Goal: Transaction & Acquisition: Purchase product/service

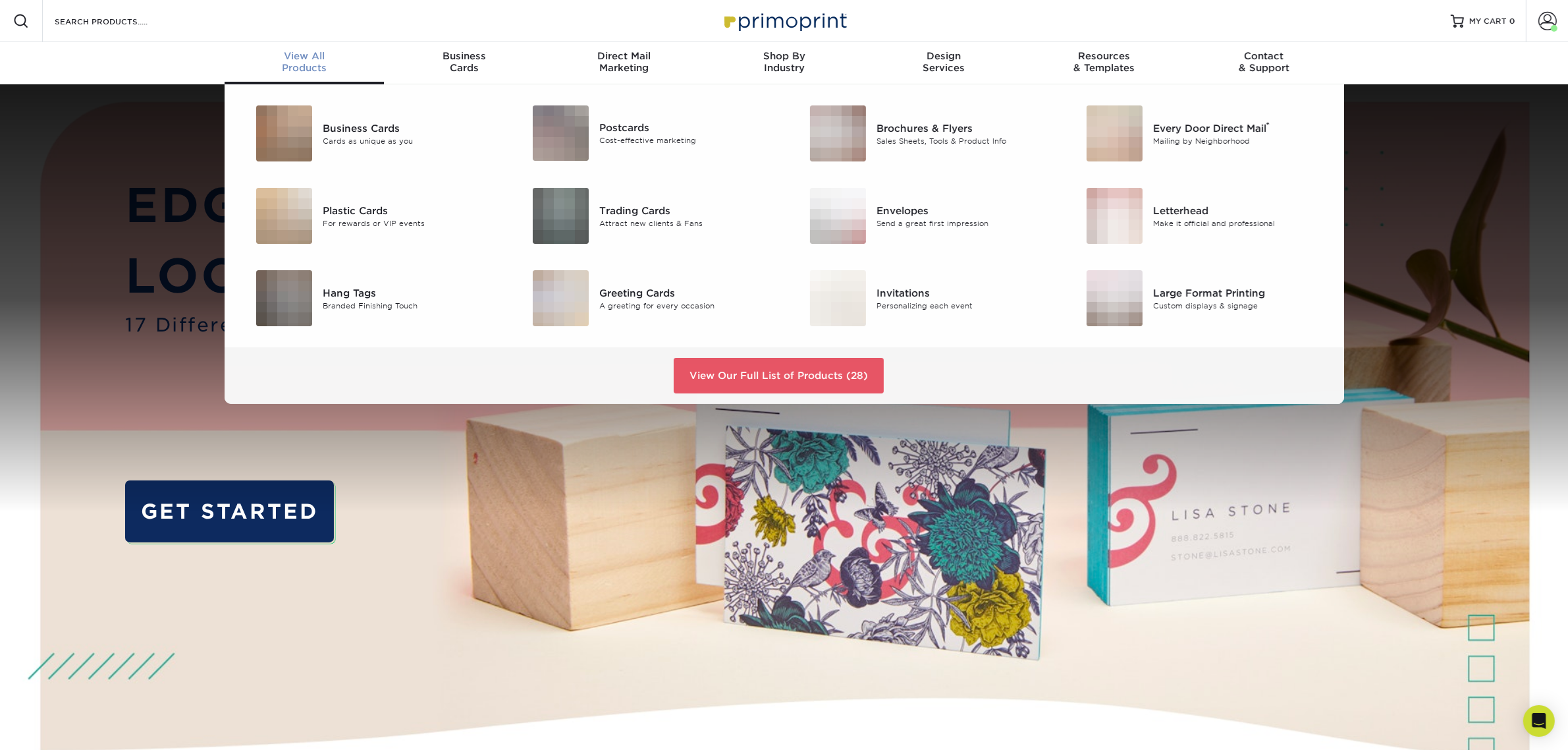
click at [313, 60] on span "View All" at bounding box center [304, 56] width 160 height 12
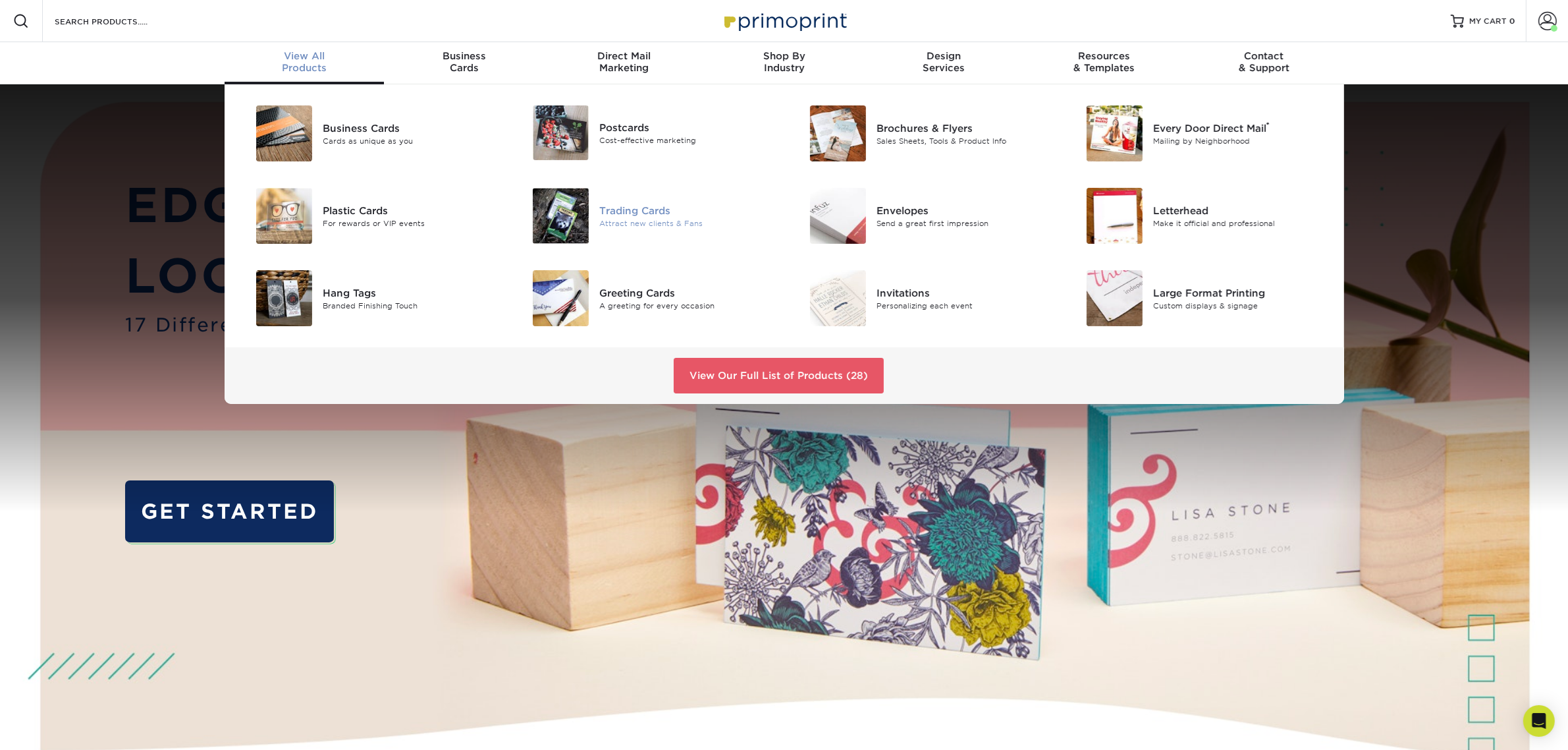
click at [650, 222] on div "Attract new clients & Fans" at bounding box center [686, 222] width 174 height 11
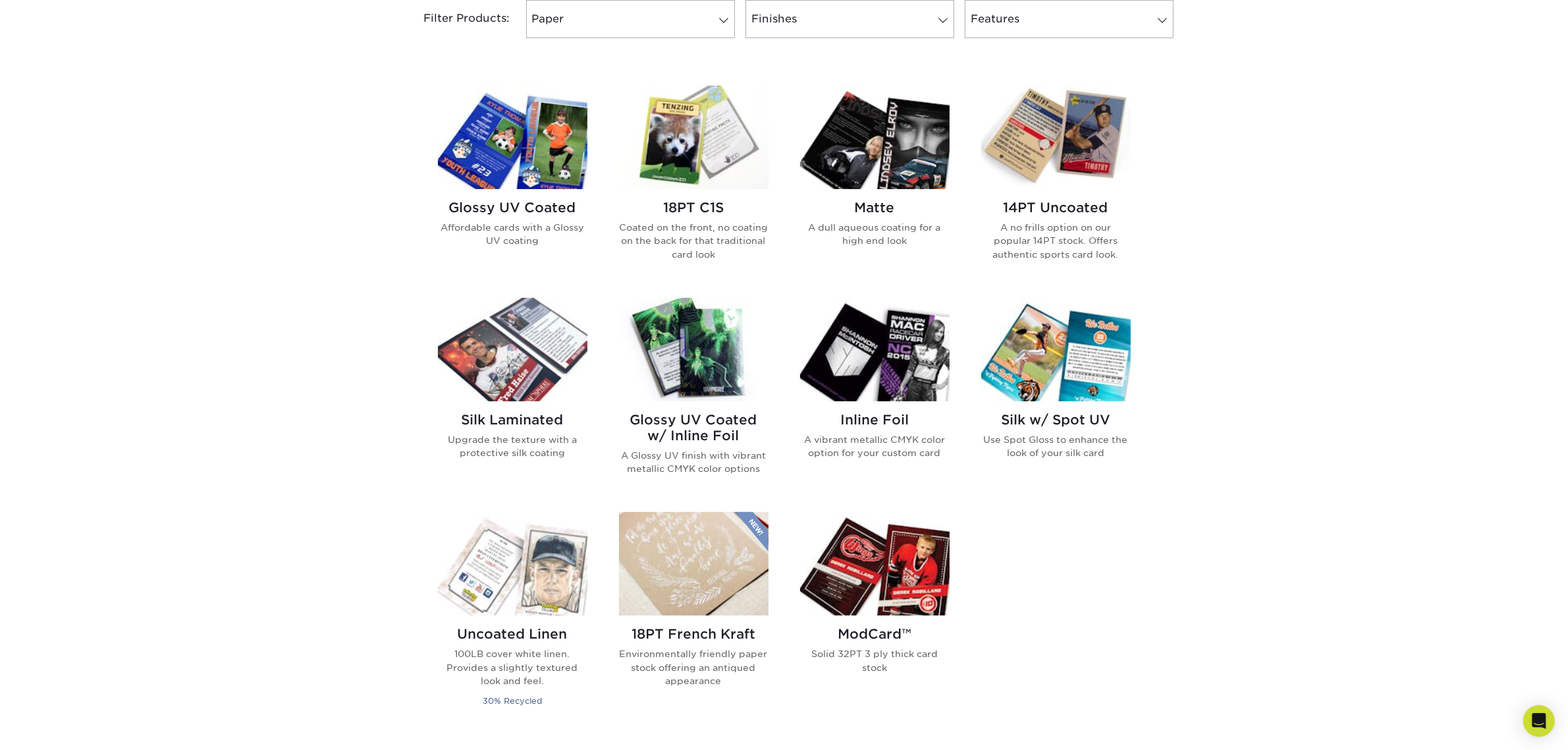
scroll to position [412, 0]
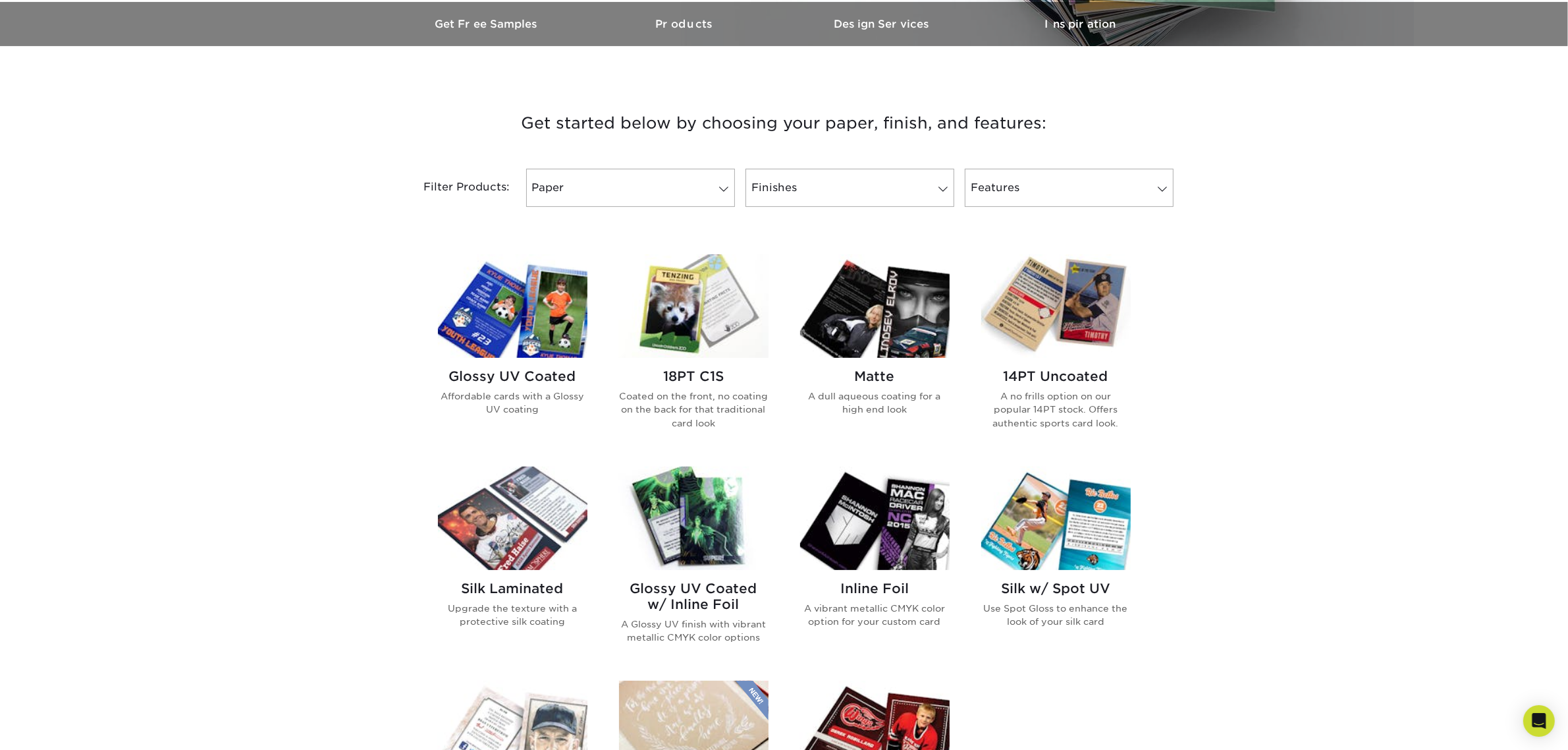
click at [501, 294] on img at bounding box center [513, 306] width 150 height 103
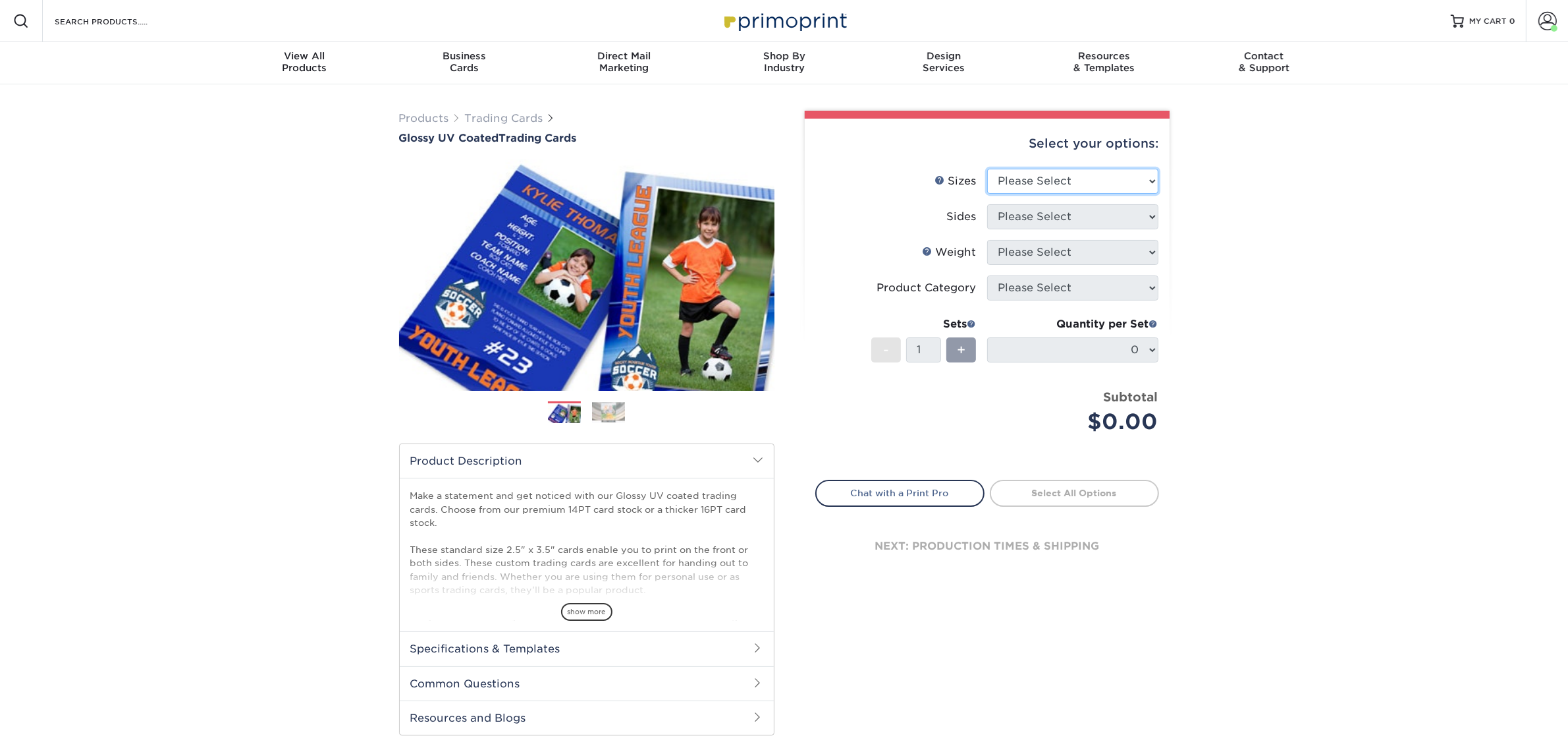
click at [1035, 179] on select "Please Select 2.5" x 3.5"" at bounding box center [1073, 181] width 171 height 25
select select "2.50x3.50"
click at [987, 169] on select "Please Select 2.5" x 3.5"" at bounding box center [1073, 181] width 171 height 25
click at [1039, 217] on select "Please Select Print Both Sides Print Front Only" at bounding box center [1073, 216] width 171 height 25
select select "32d3c223-f82c-492b-b915-ba065a00862f"
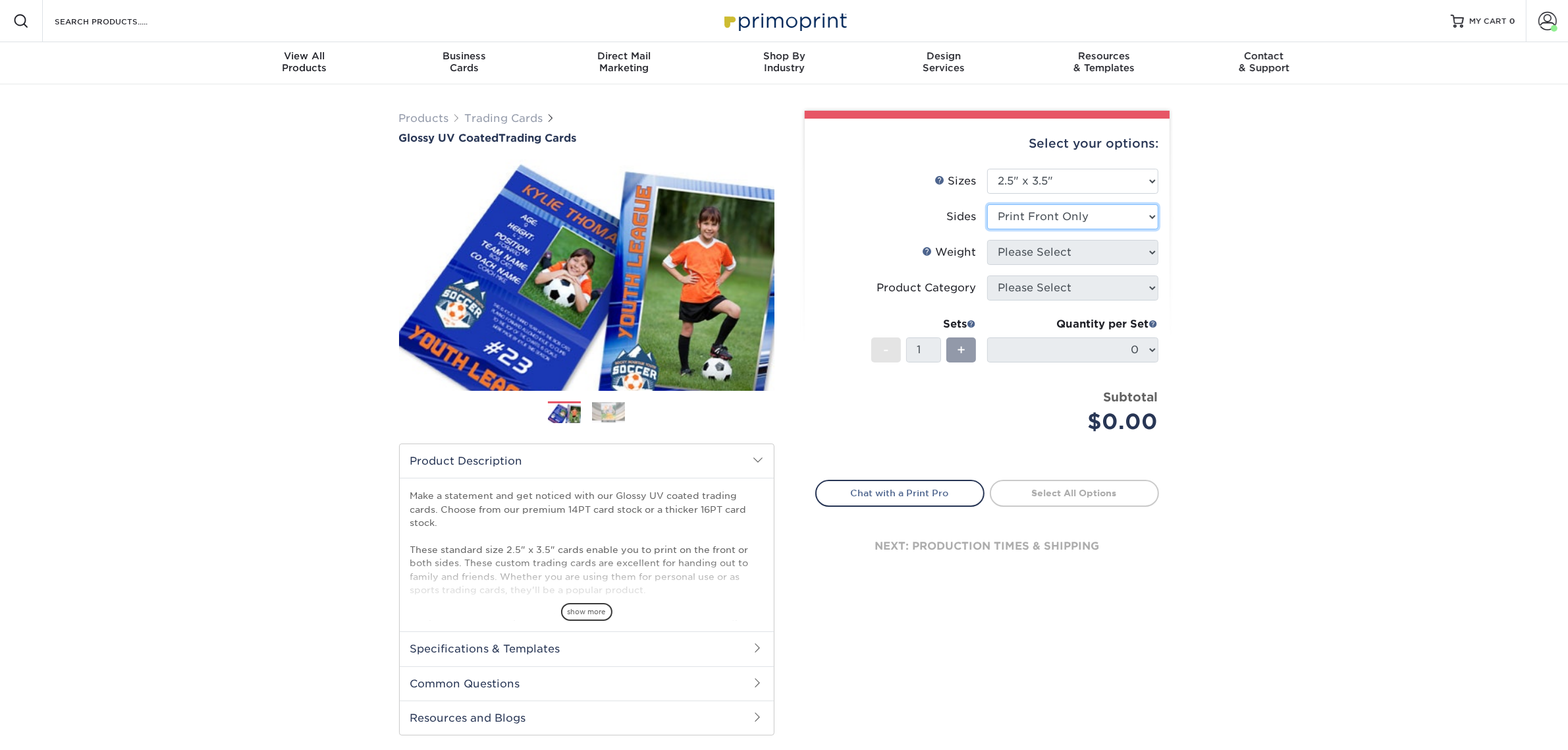
click at [987, 204] on select "Please Select Print Both Sides Print Front Only" at bounding box center [1073, 216] width 171 height 25
click at [1017, 255] on select "Please Select 16PT 14PT 18PT C1S" at bounding box center [1073, 252] width 171 height 25
select select "14PT"
click at [987, 240] on select "Please Select 16PT 14PT 18PT C1S" at bounding box center [1073, 252] width 171 height 25
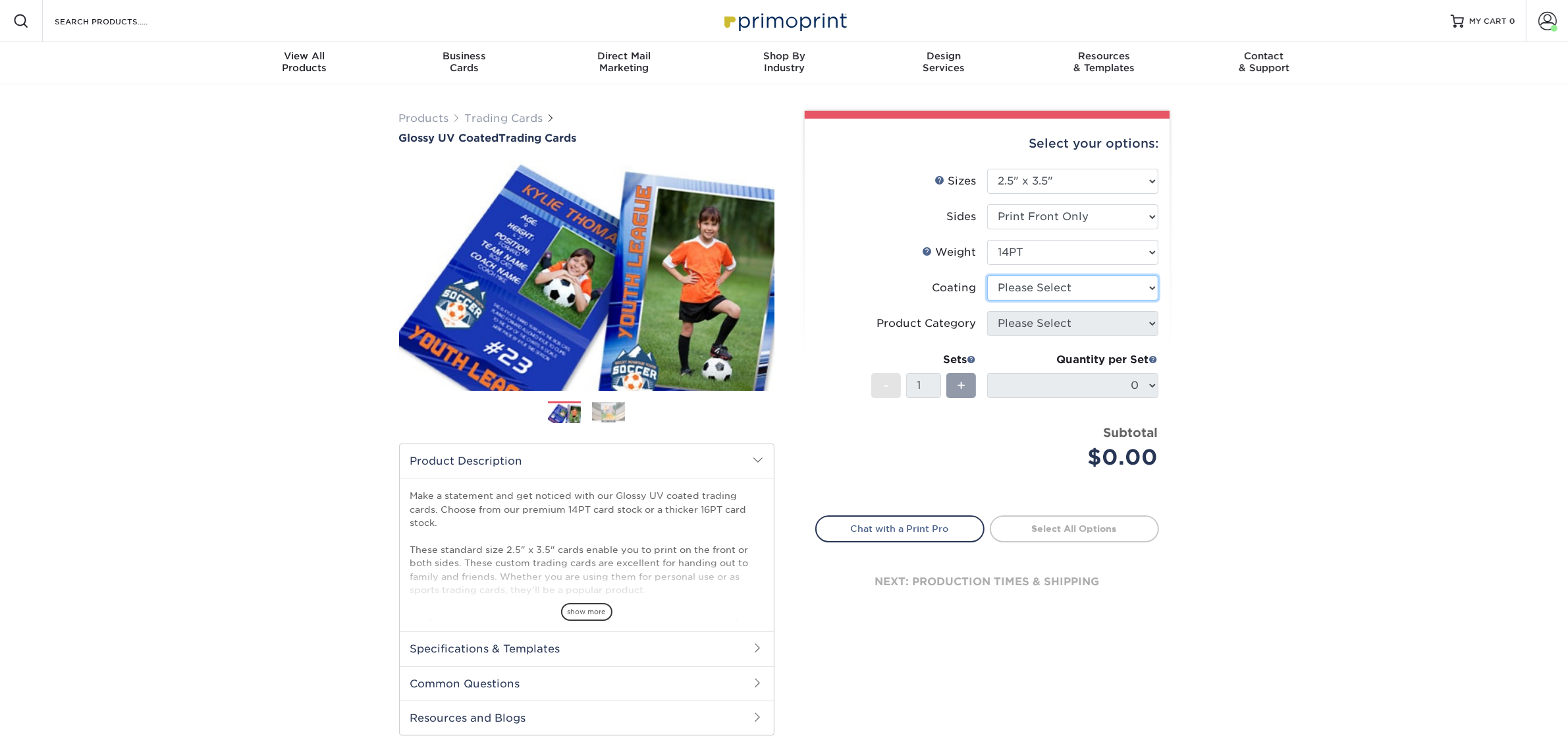
click at [1029, 285] on select at bounding box center [1073, 287] width 171 height 25
select select "1e8116af-acfc-44b1-83dc-8181aa338834"
click at [987, 275] on select at bounding box center [1073, 287] width 171 height 25
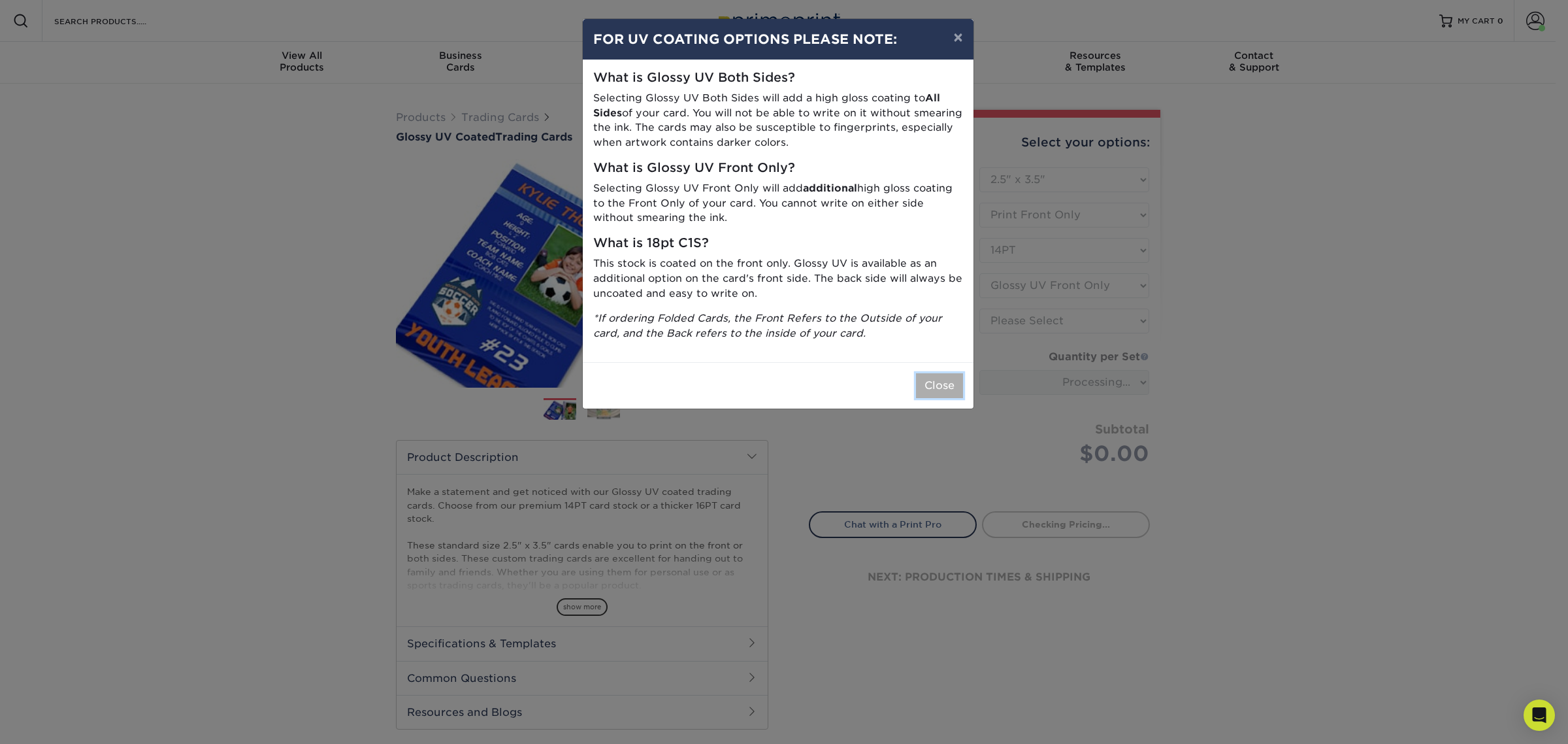
click at [946, 390] on button "Close" at bounding box center [939, 385] width 47 height 25
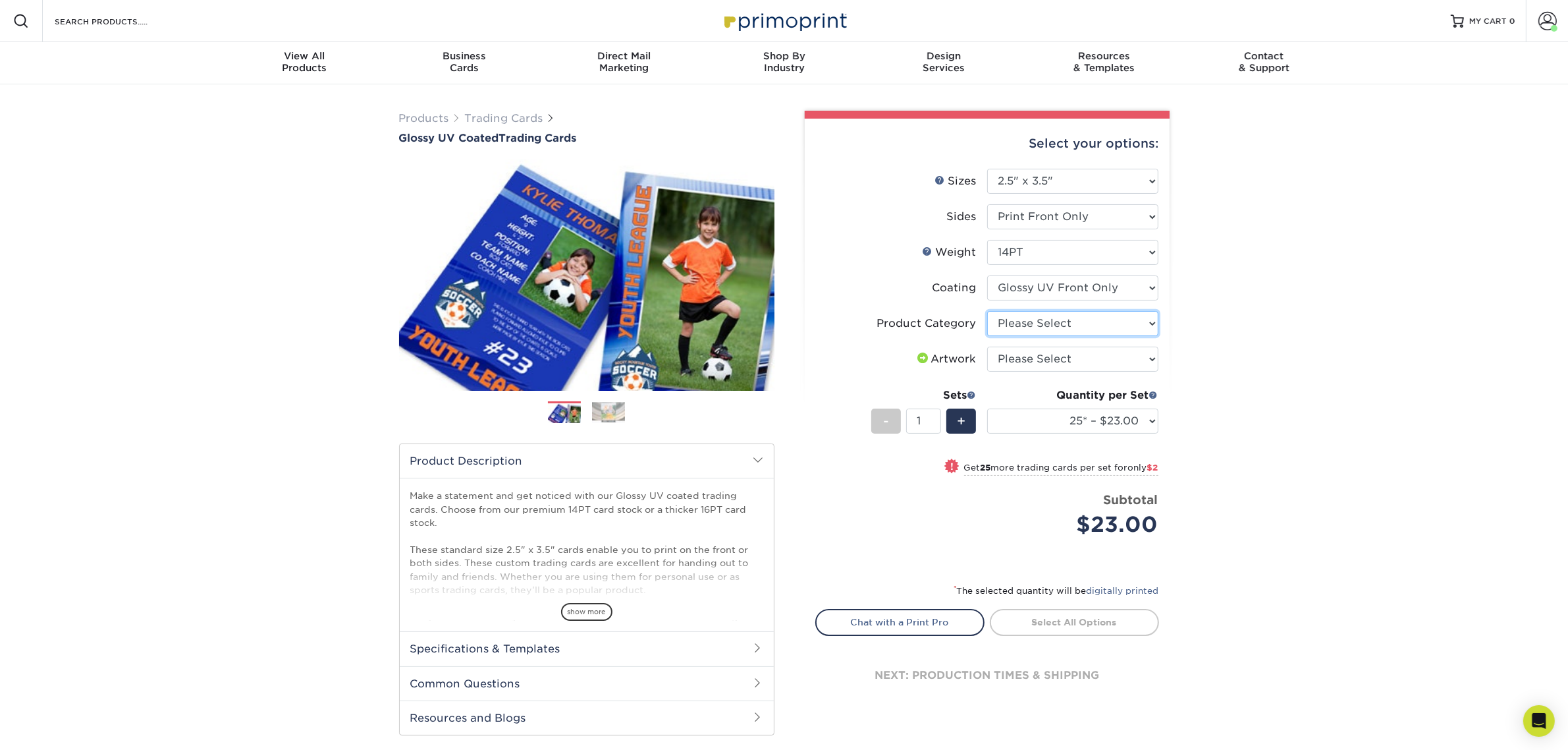
click at [1021, 331] on select "Please Select Trading Cards" at bounding box center [1073, 323] width 171 height 25
select select "c2f9bce9-36c2-409d-b101-c29d9d031e18"
click at [987, 311] on select "Please Select Trading Cards" at bounding box center [1073, 323] width 171 height 25
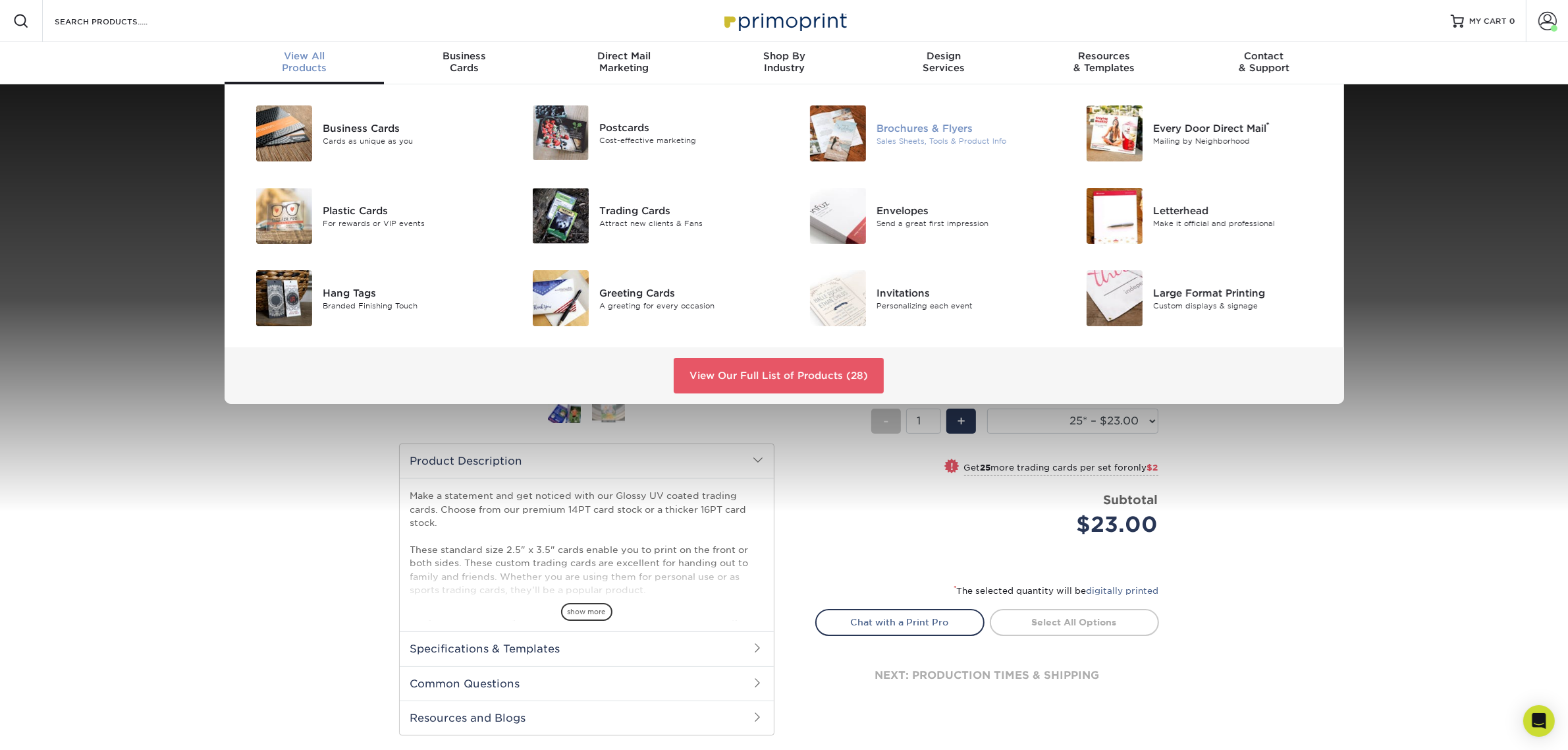
click at [931, 143] on div "Sales Sheets, Tools & Product Info" at bounding box center [964, 141] width 174 height 11
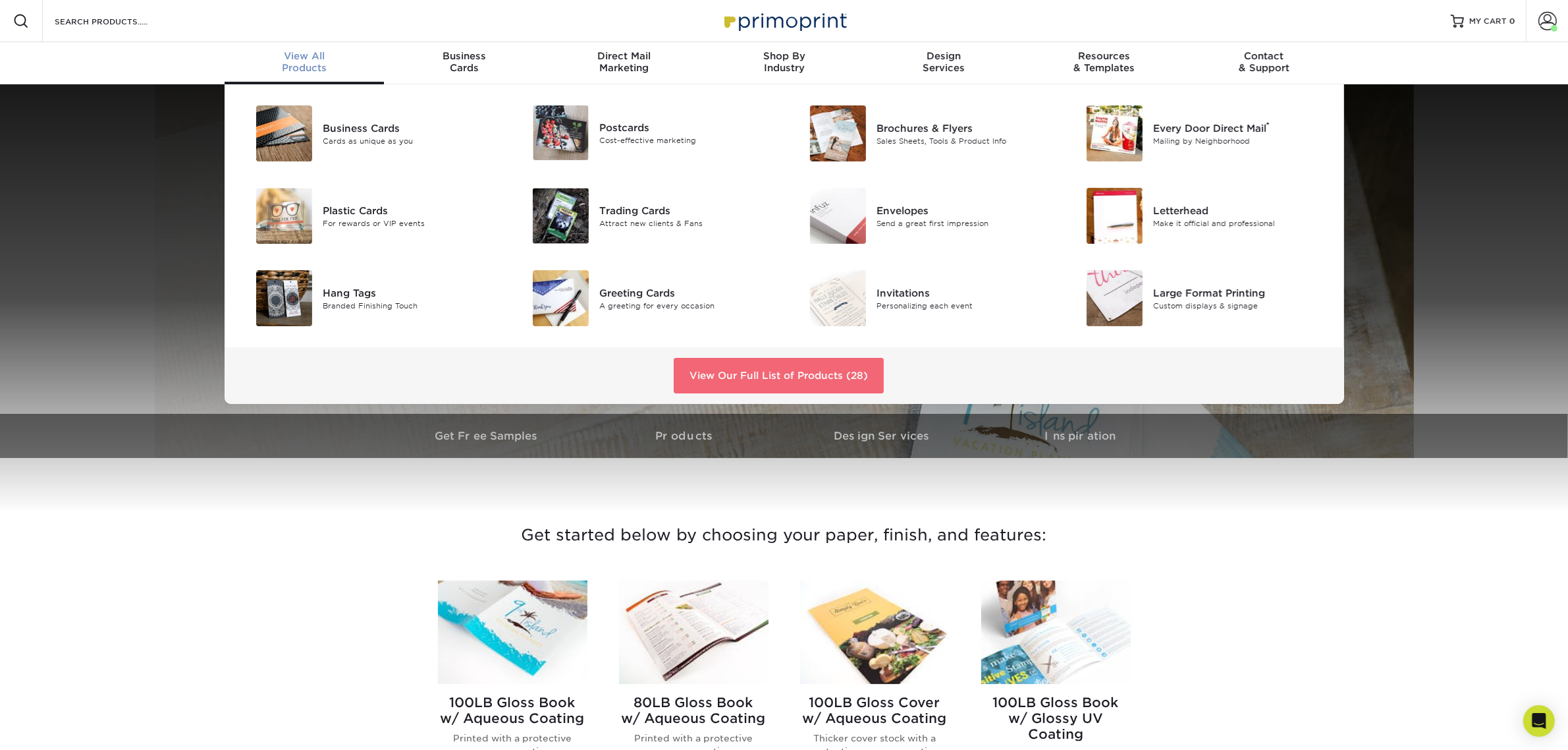
click at [795, 380] on link "View Our Full List of Products (28)" at bounding box center [778, 375] width 210 height 36
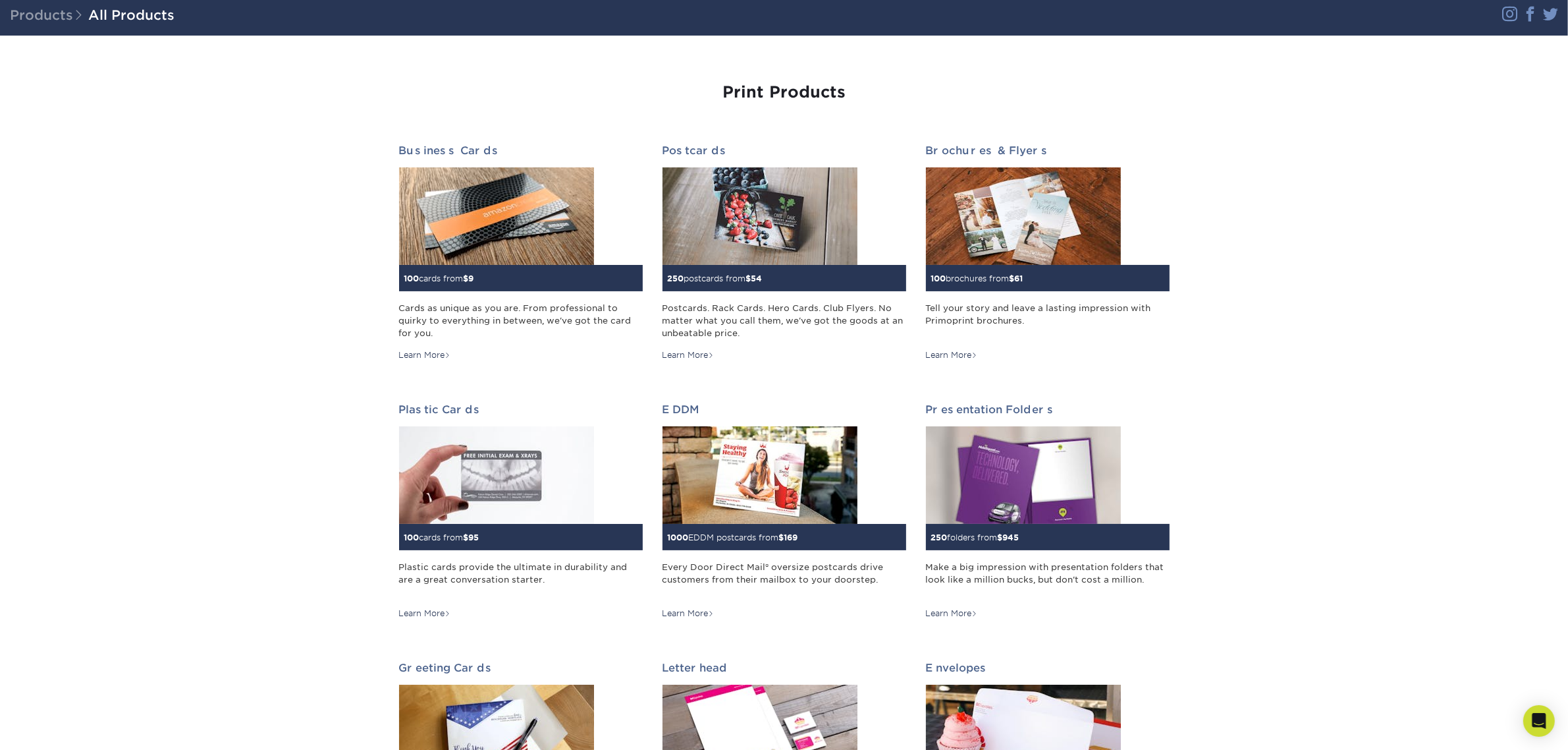
scroll to position [83, 0]
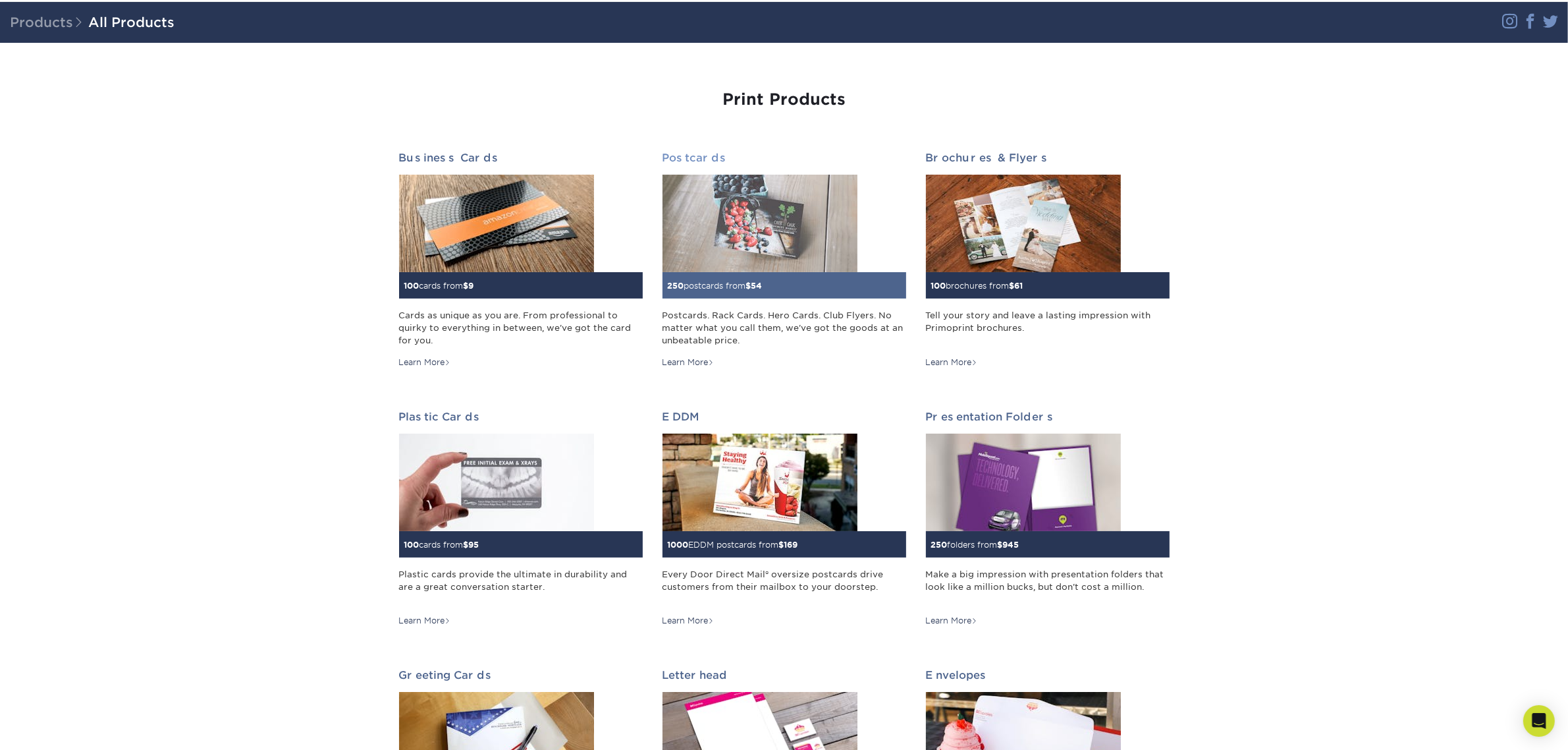
click at [725, 239] on img at bounding box center [760, 223] width 195 height 98
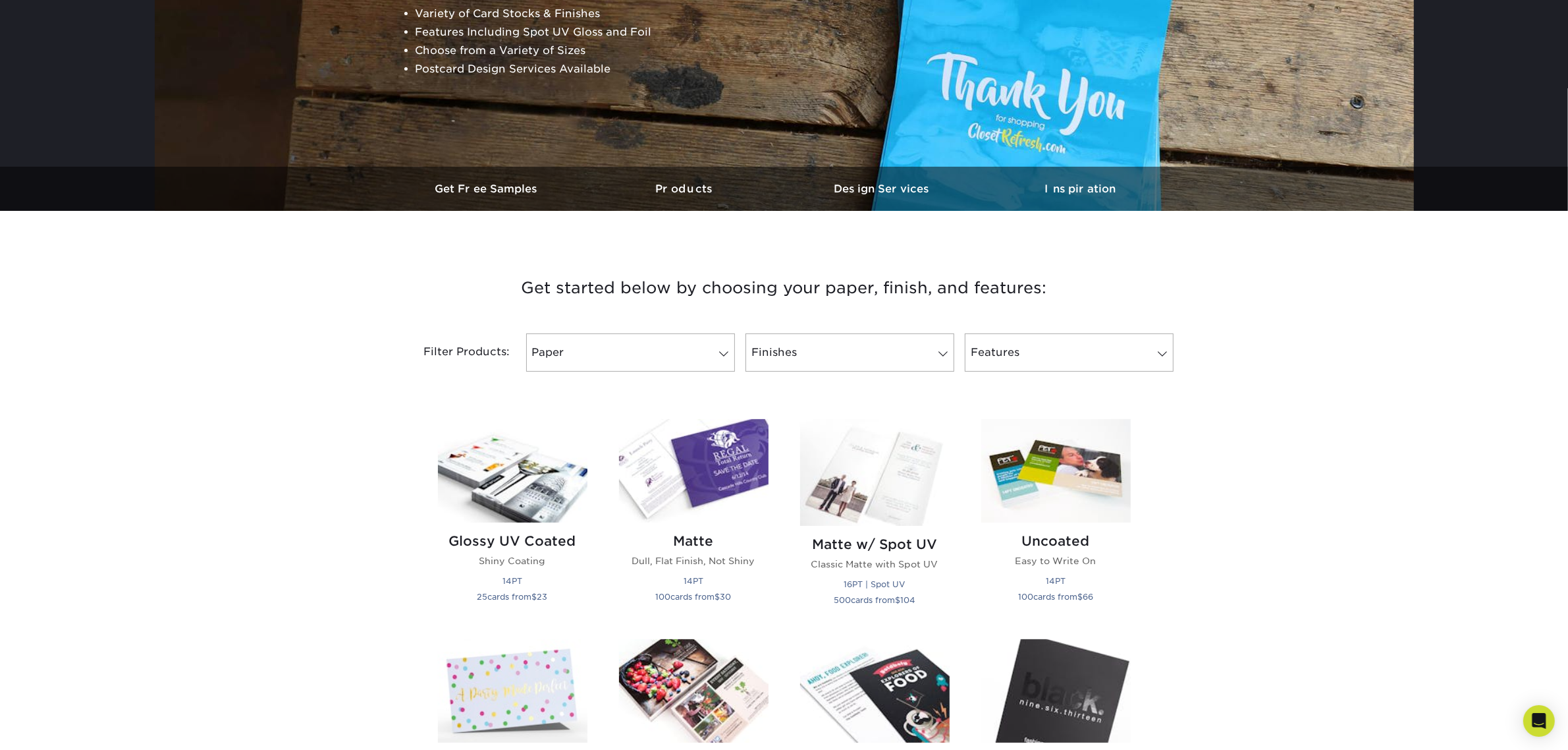
scroll to position [576, 0]
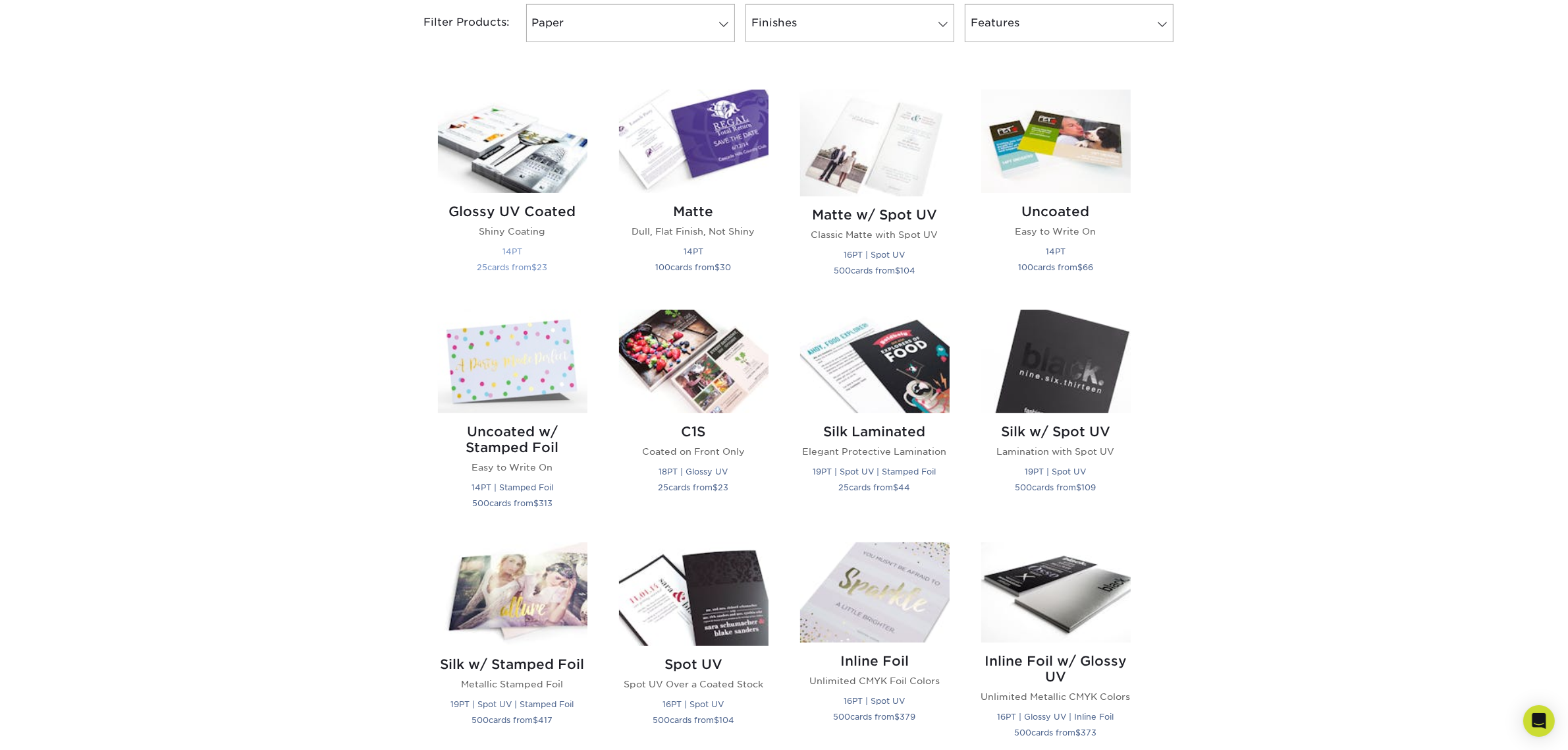
click at [471, 152] on img at bounding box center [513, 141] width 150 height 103
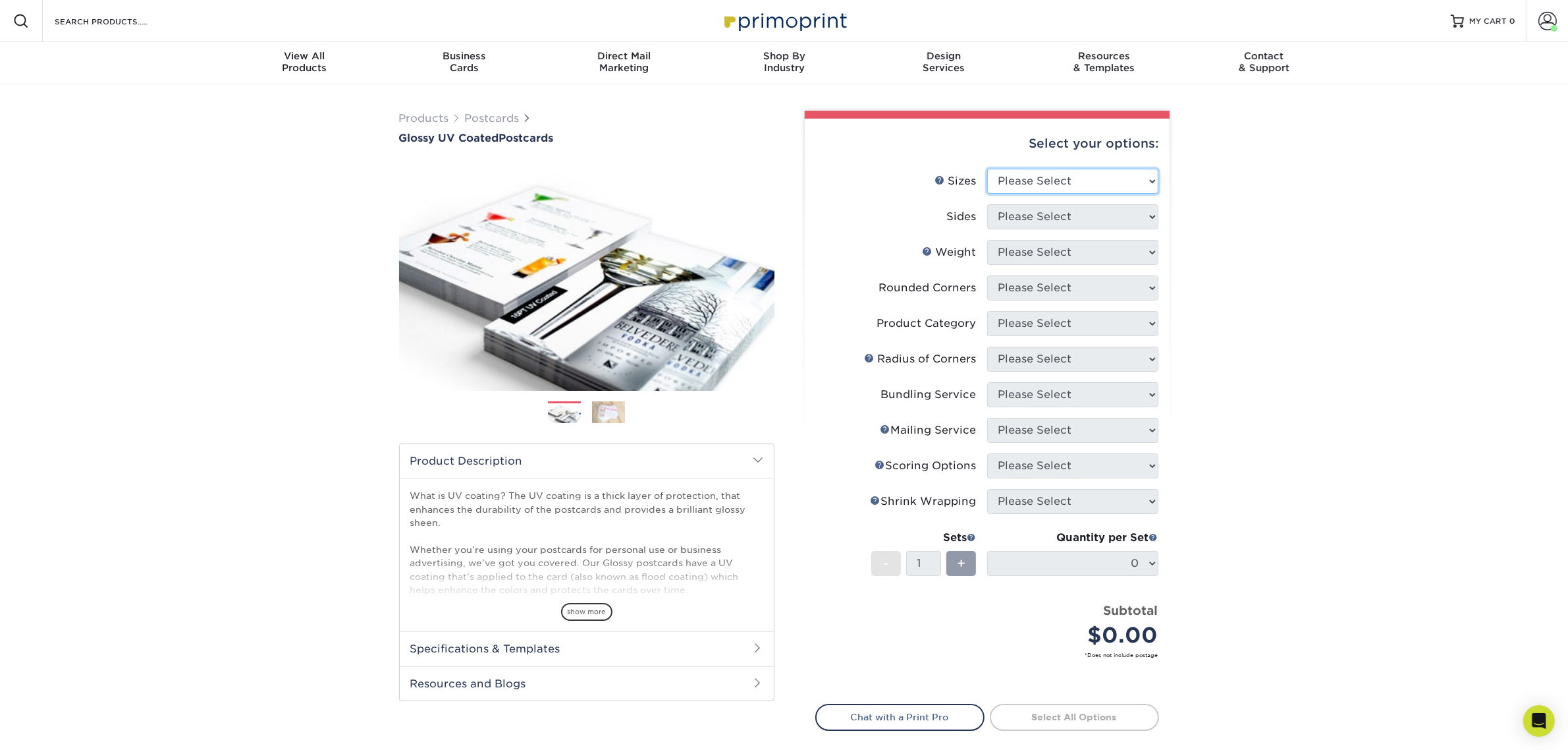
click at [1097, 172] on select "Please Select 1.5" x 7" 2" x 4" 2" x 6" 2" x 7" 2" x 8" 2.12" x 5.5" 2.12" x 5.…" at bounding box center [1073, 181] width 171 height 25
select select "4.00x4.00"
click at [987, 169] on select "Please Select 1.5" x 7" 2" x 4" 2" x 6" 2" x 7" 2" x 8" 2.12" x 5.5" 2.12" x 5.…" at bounding box center [1073, 181] width 171 height 25
click at [1029, 199] on li "Sizes Help Sizes Please Select 1.5" x 7" 2" x 4" 2" x 6" 2" x 7" 2" x 8" 2.12" …" at bounding box center [987, 187] width 342 height 36
click at [1035, 213] on select "Please Select Print Both Sides Print Front Only" at bounding box center [1073, 216] width 171 height 25
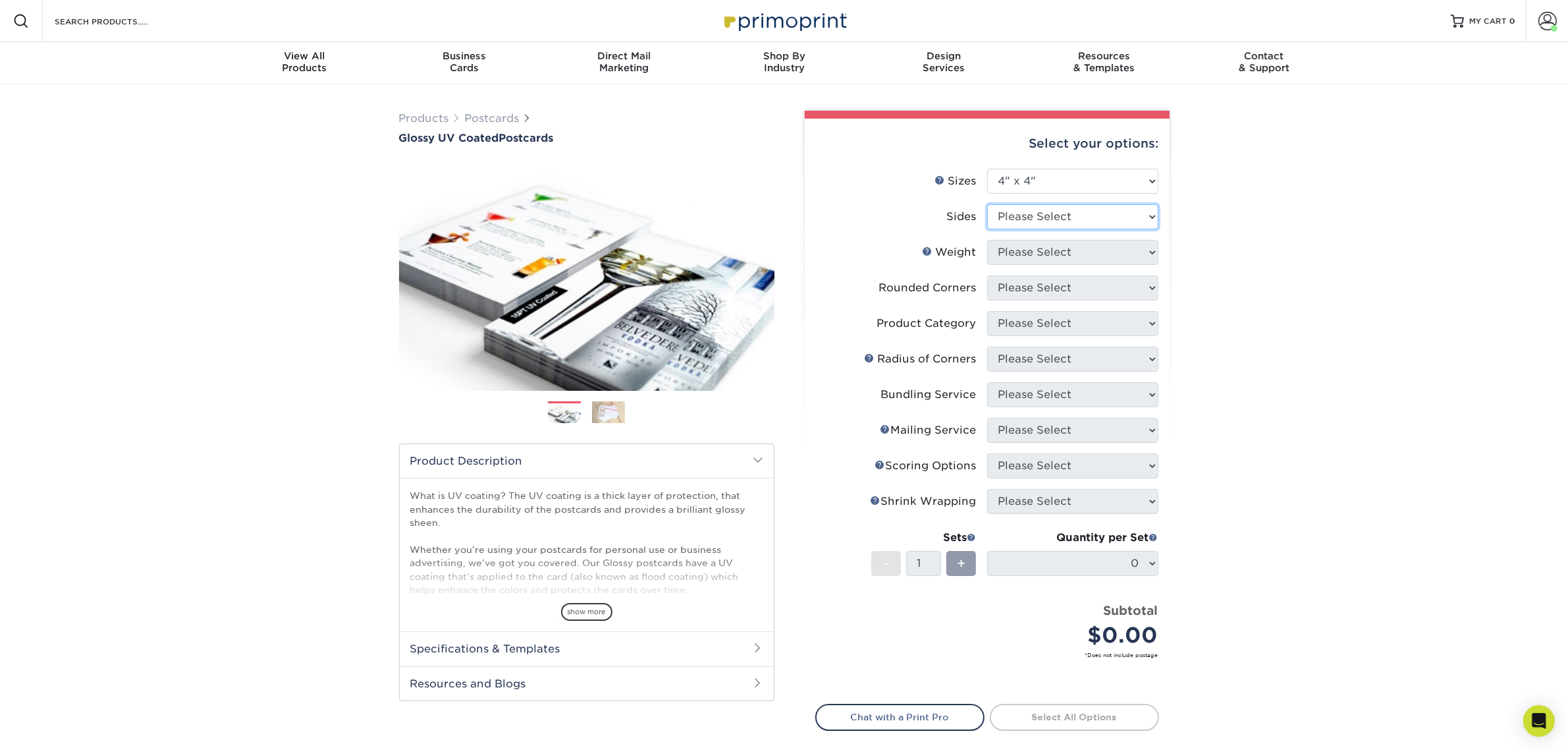
select select "32d3c223-f82c-492b-b915-ba065a00862f"
click at [987, 204] on select "Please Select Print Both Sides Print Front Only" at bounding box center [1073, 216] width 171 height 25
click at [1048, 244] on select "Please Select 16PT 18PT C1S 14PT" at bounding box center [1073, 252] width 171 height 25
click at [1233, 310] on div "Products Postcards Glossy UV Coated Postcards Previous Next show more 25" at bounding box center [784, 470] width 1568 height 773
